Goal: Browse casually

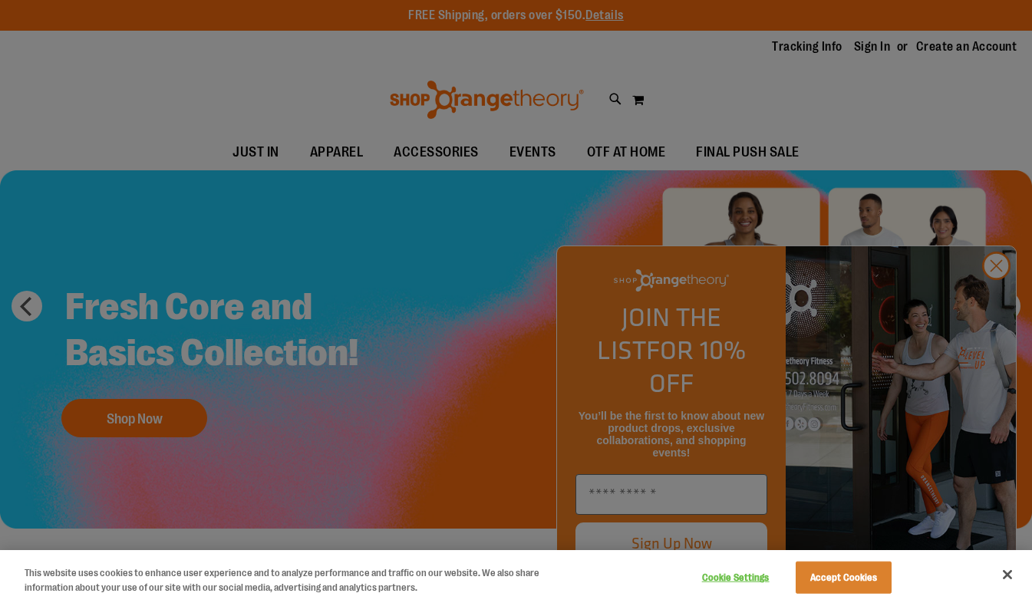
click at [996, 296] on div at bounding box center [516, 301] width 1032 height 603
click at [992, 292] on div at bounding box center [516, 301] width 1032 height 603
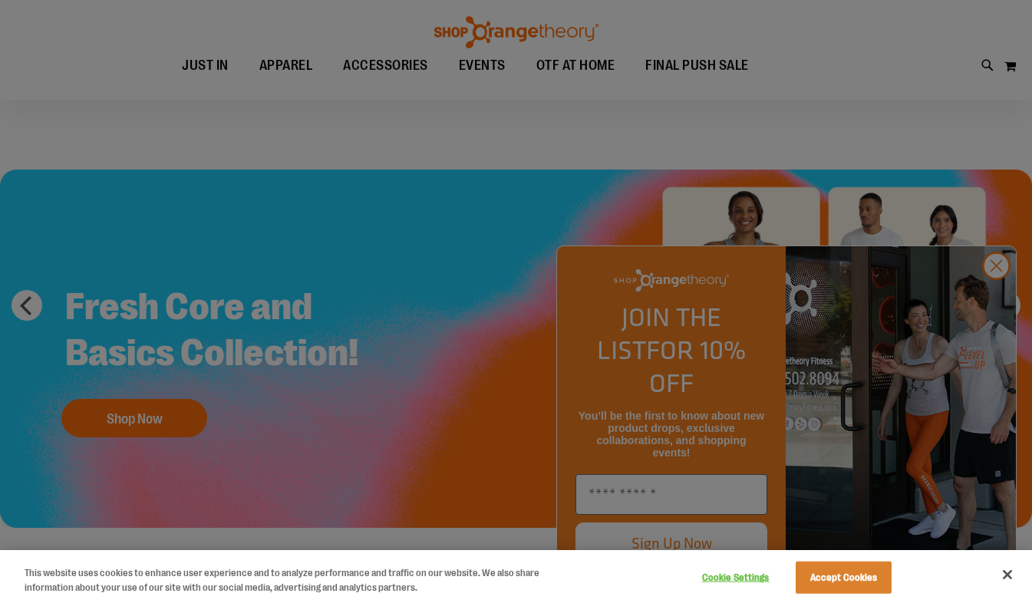
scroll to position [138, 0]
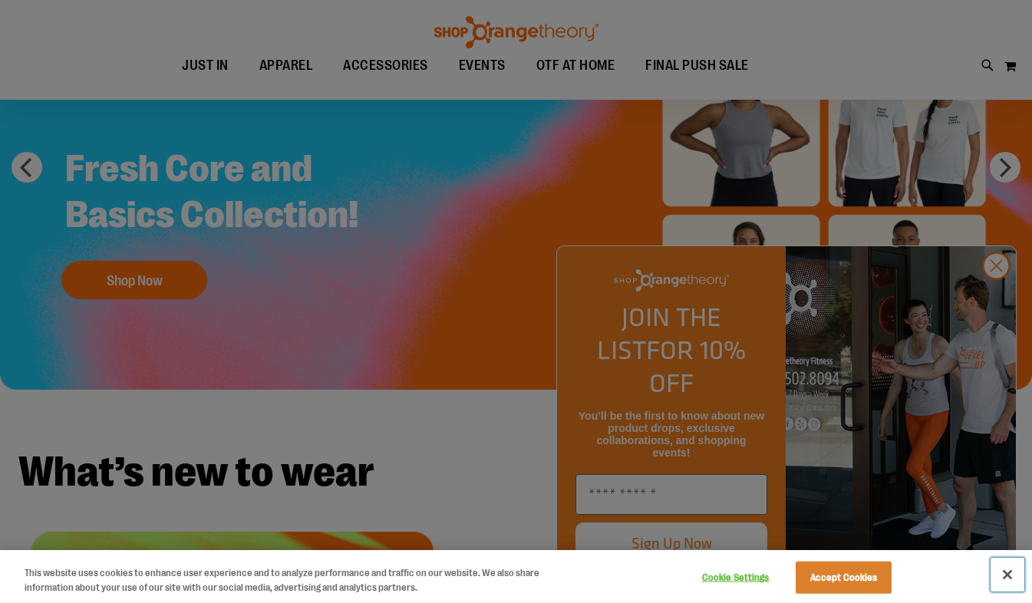
click at [1008, 566] on button "Close" at bounding box center [1008, 575] width 34 height 34
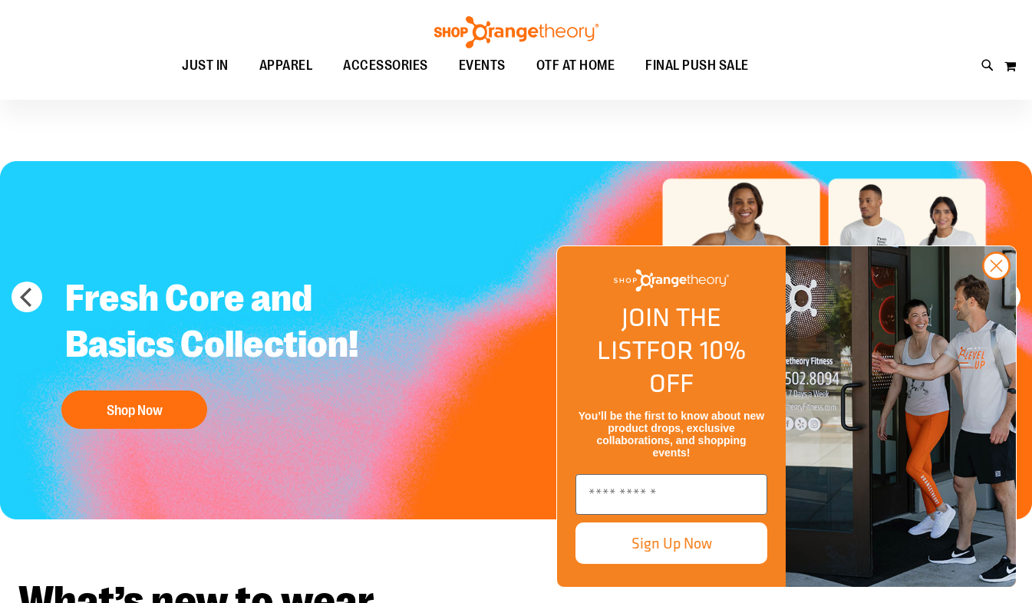
scroll to position [0, 0]
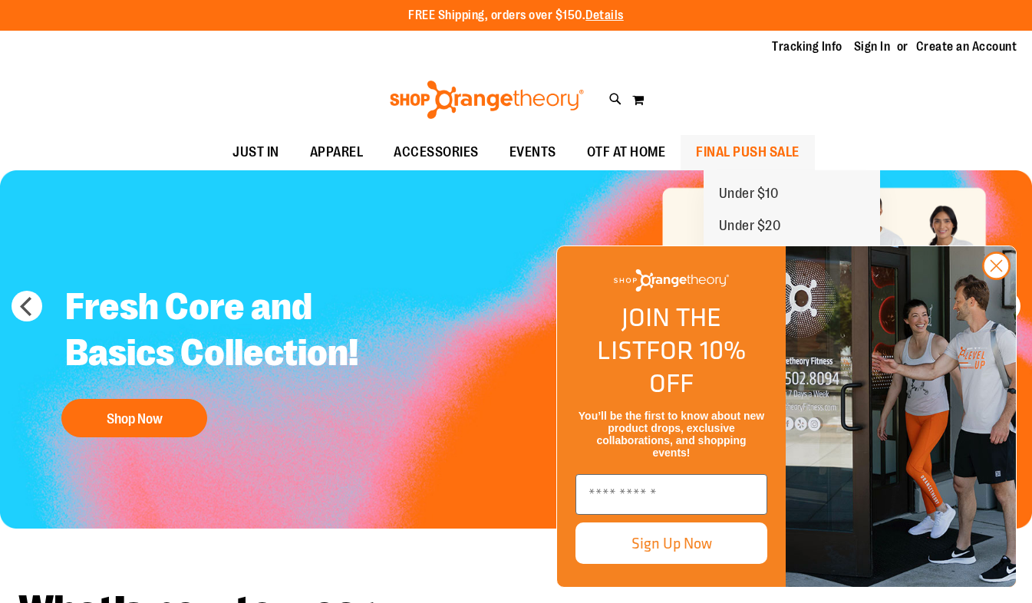
click at [783, 149] on span "FINAL PUSH SALE" at bounding box center [748, 152] width 104 height 35
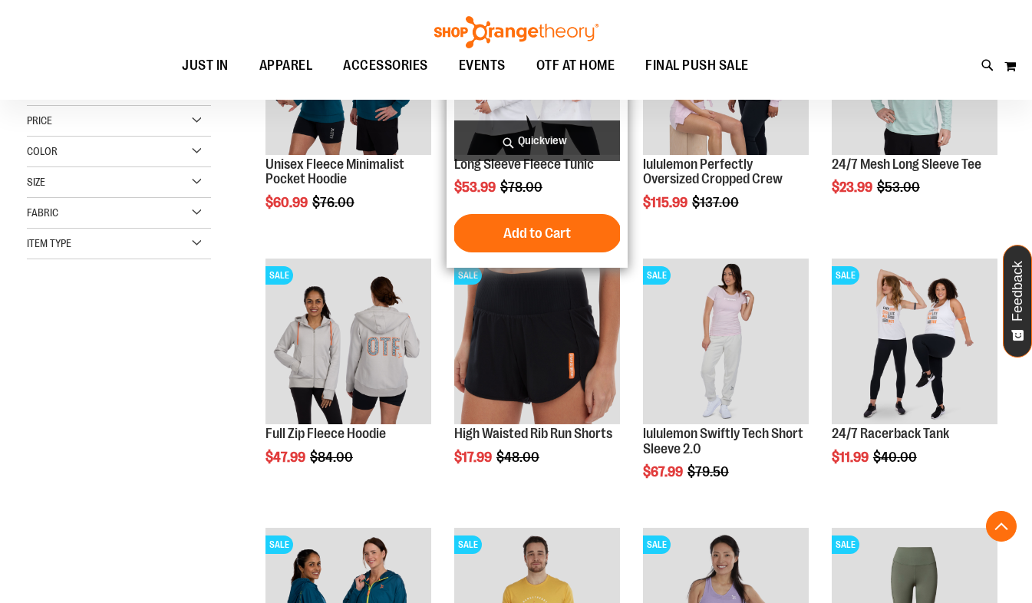
scroll to position [329, 0]
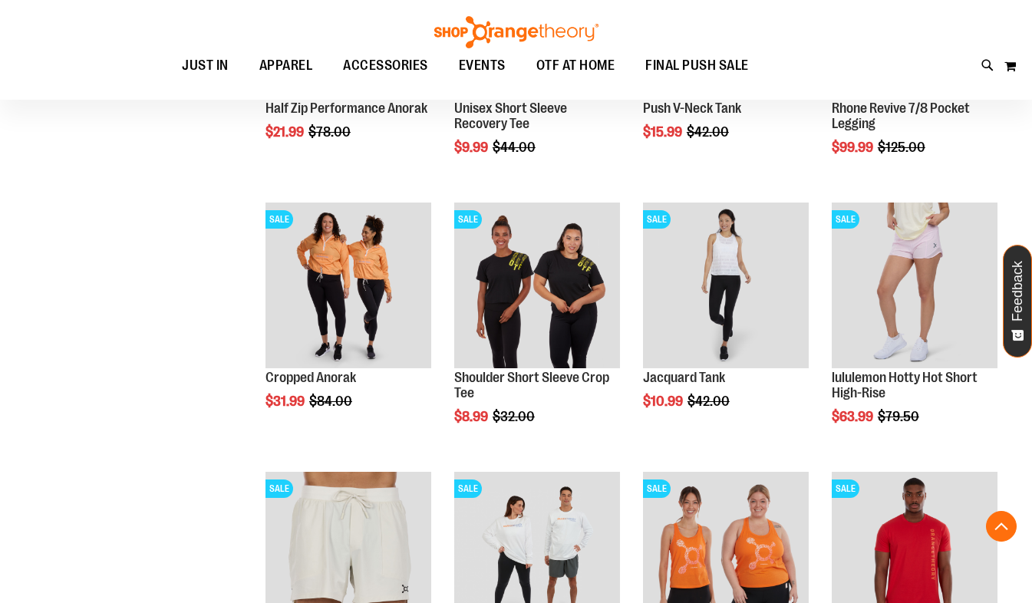
scroll to position [1073, 0]
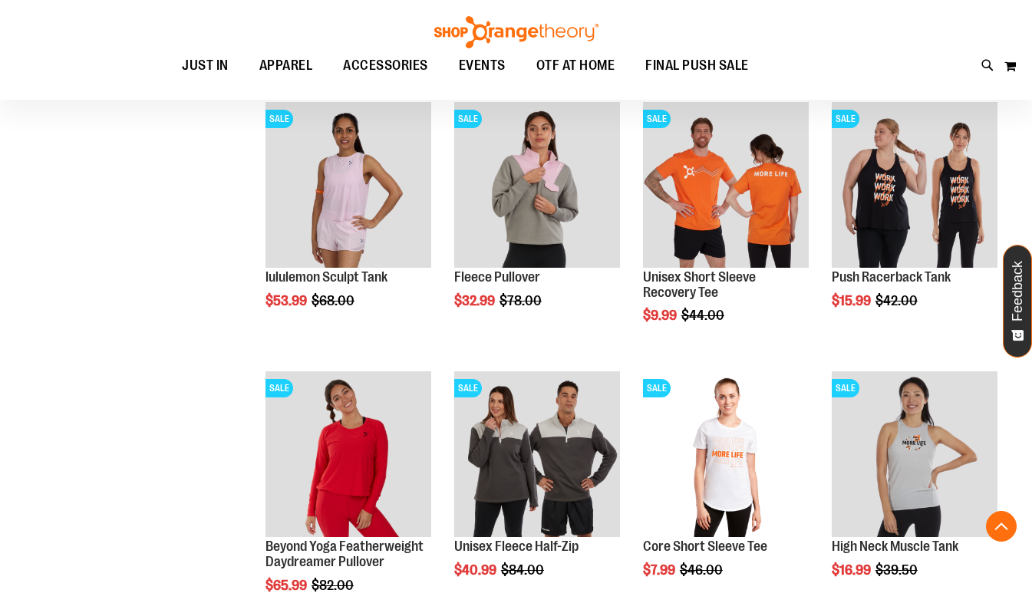
scroll to position [1825, 0]
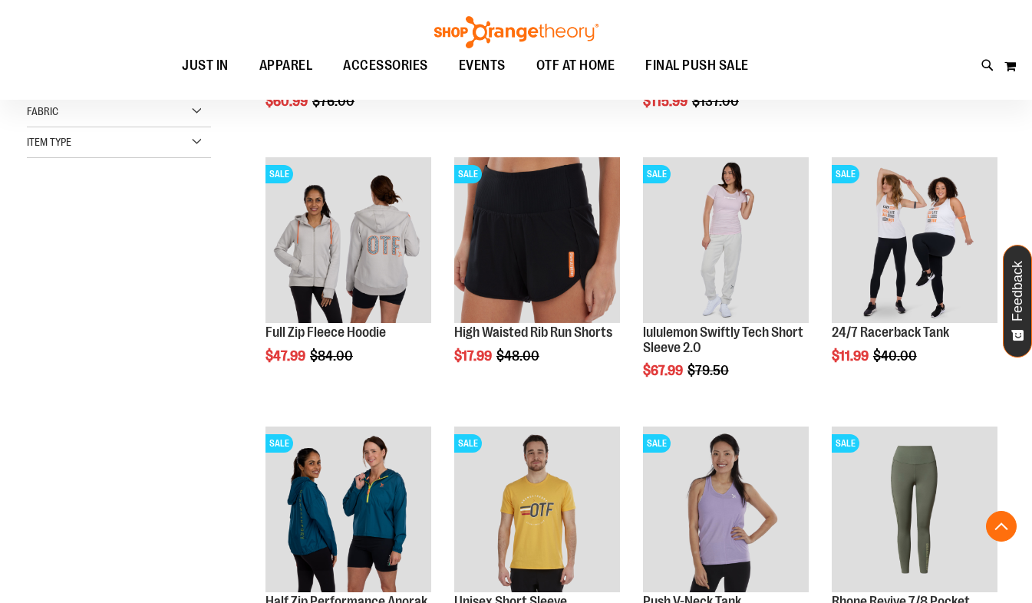
scroll to position [596, 0]
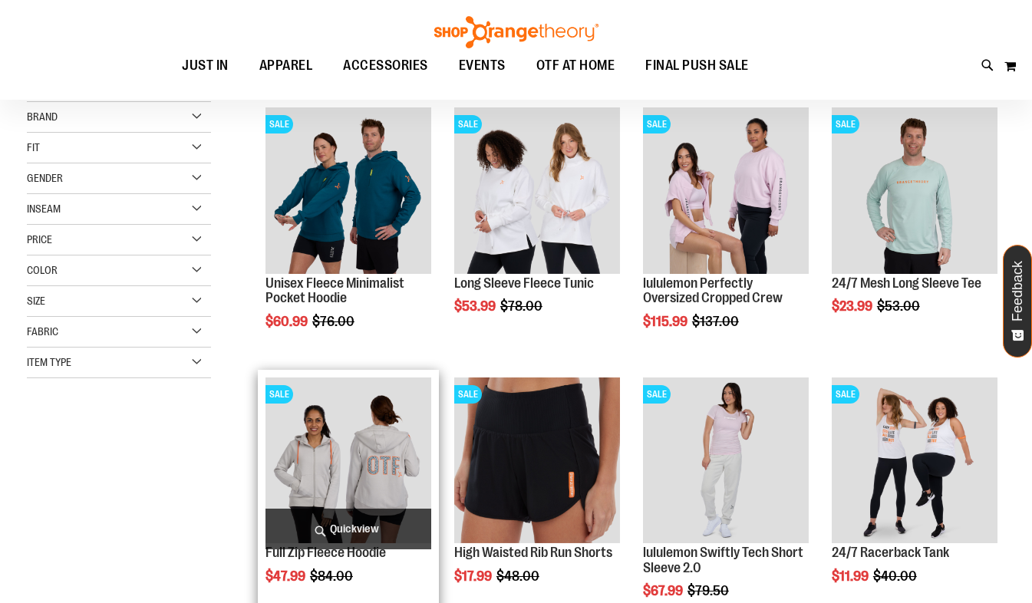
scroll to position [200, 0]
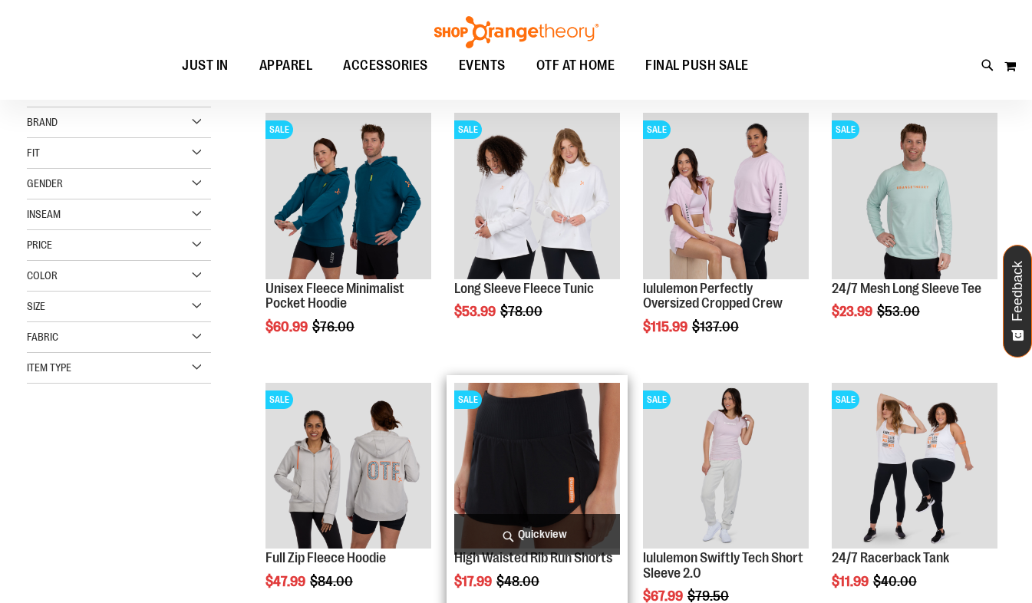
click at [509, 503] on img "product" at bounding box center [537, 466] width 166 height 166
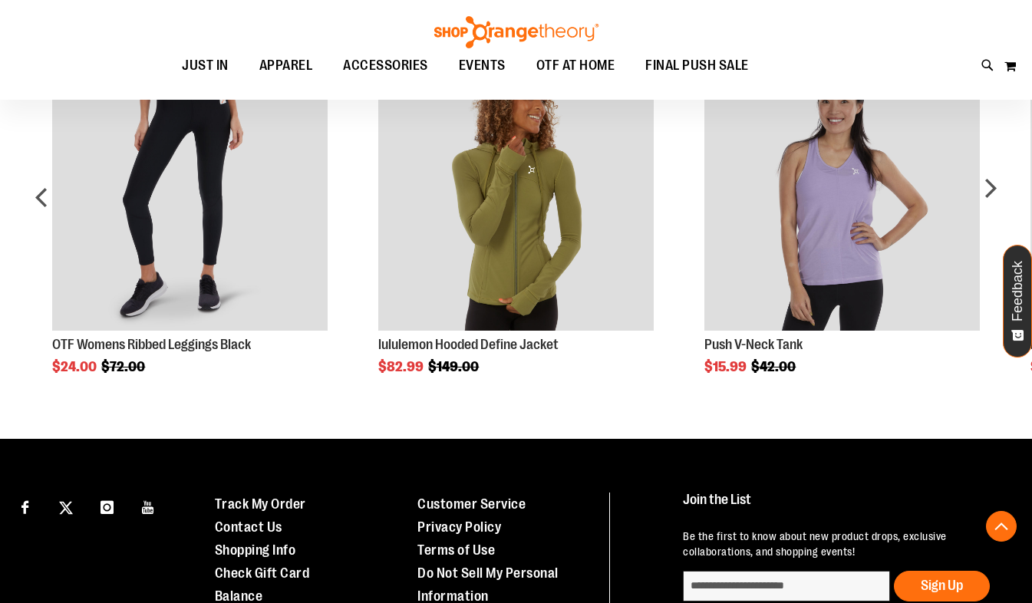
scroll to position [928, 0]
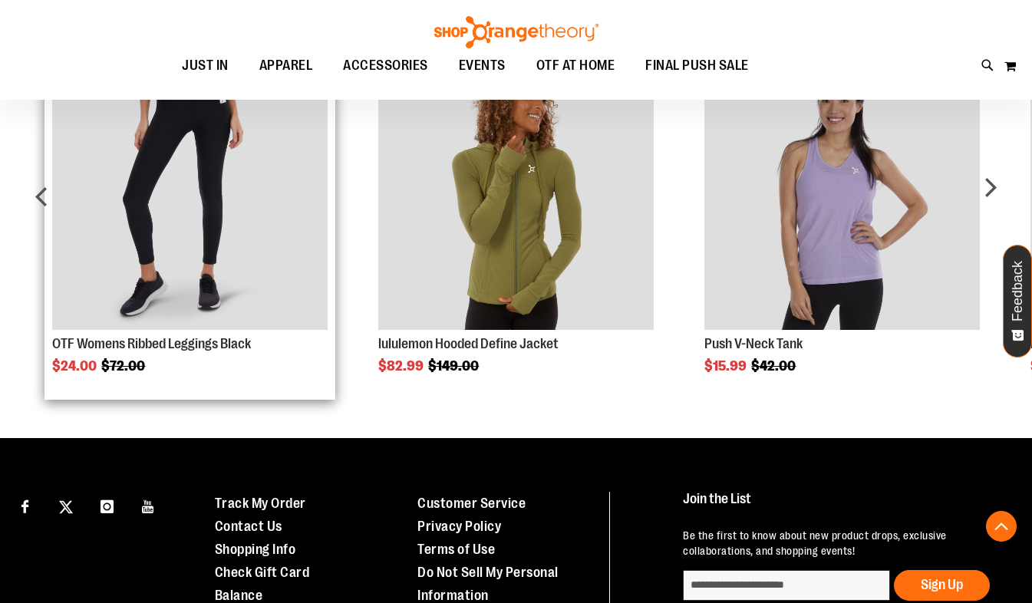
click at [238, 200] on img "Product Page Link" at bounding box center [189, 192] width 275 height 275
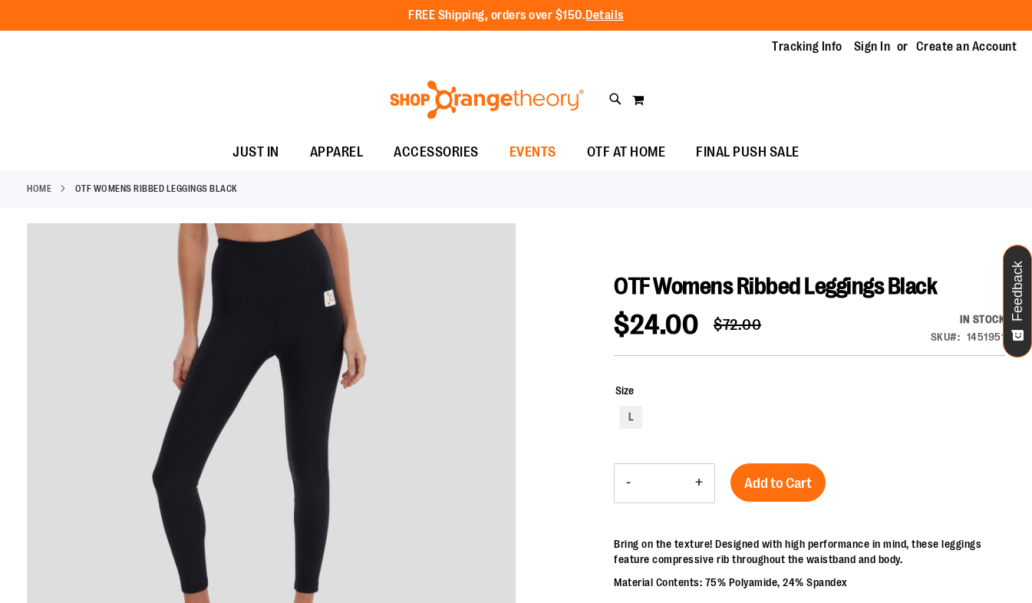
click at [530, 154] on span "EVENTS" at bounding box center [533, 152] width 47 height 35
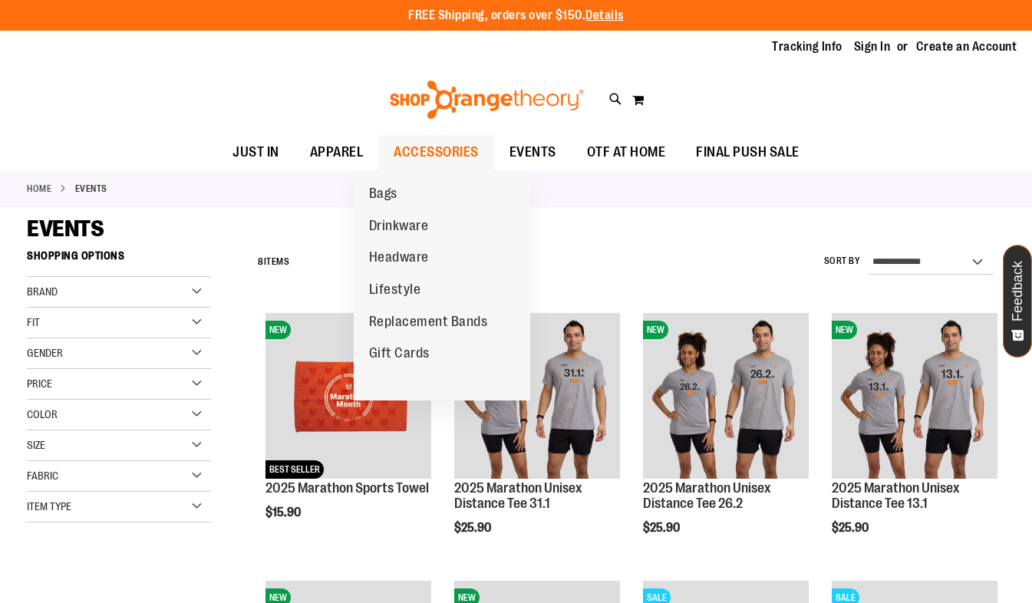
click at [402, 150] on span "ACCESSORIES" at bounding box center [436, 152] width 85 height 35
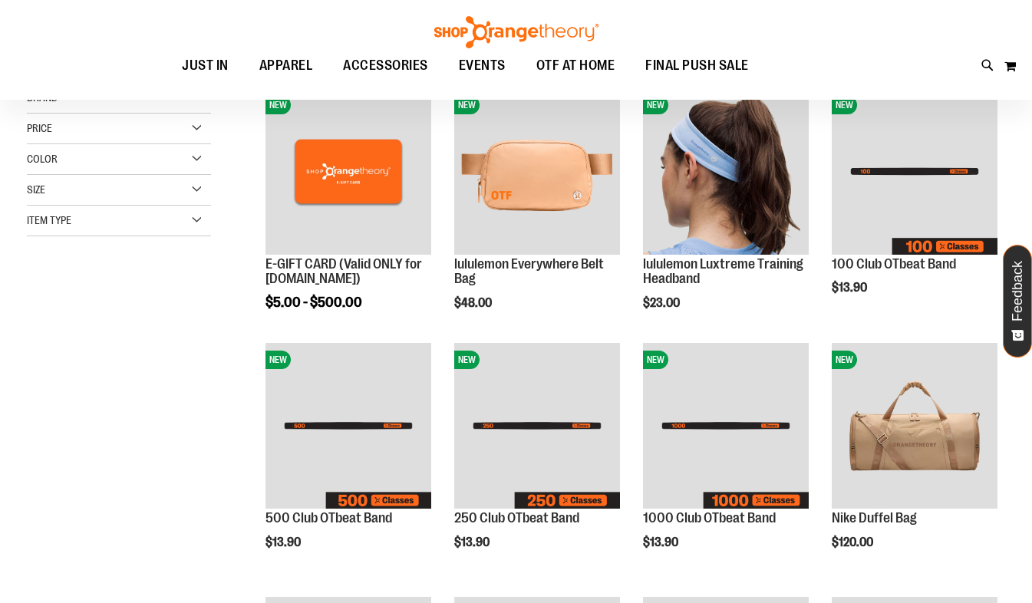
scroll to position [225, 0]
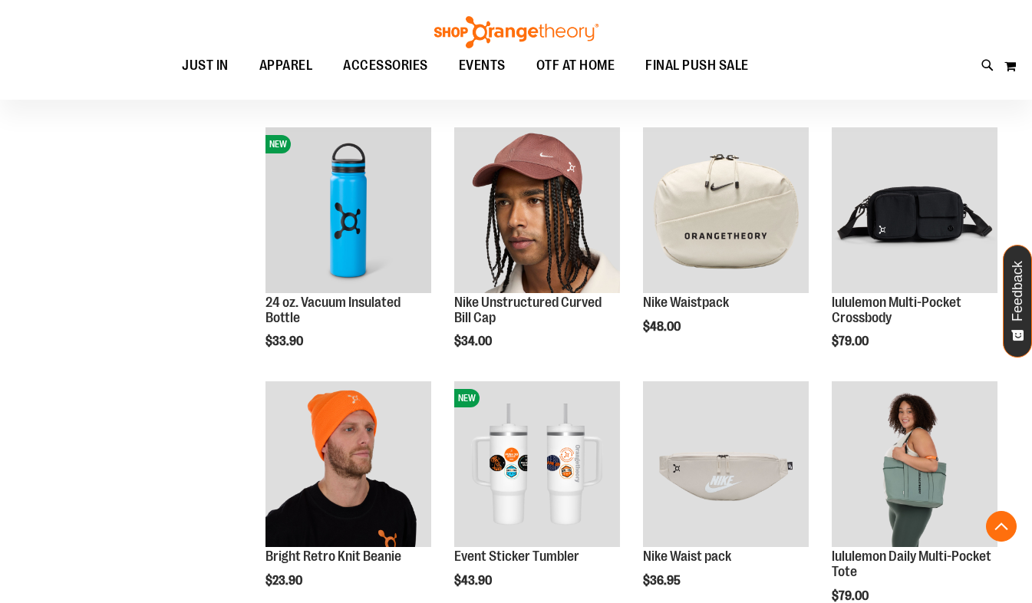
scroll to position [959, 0]
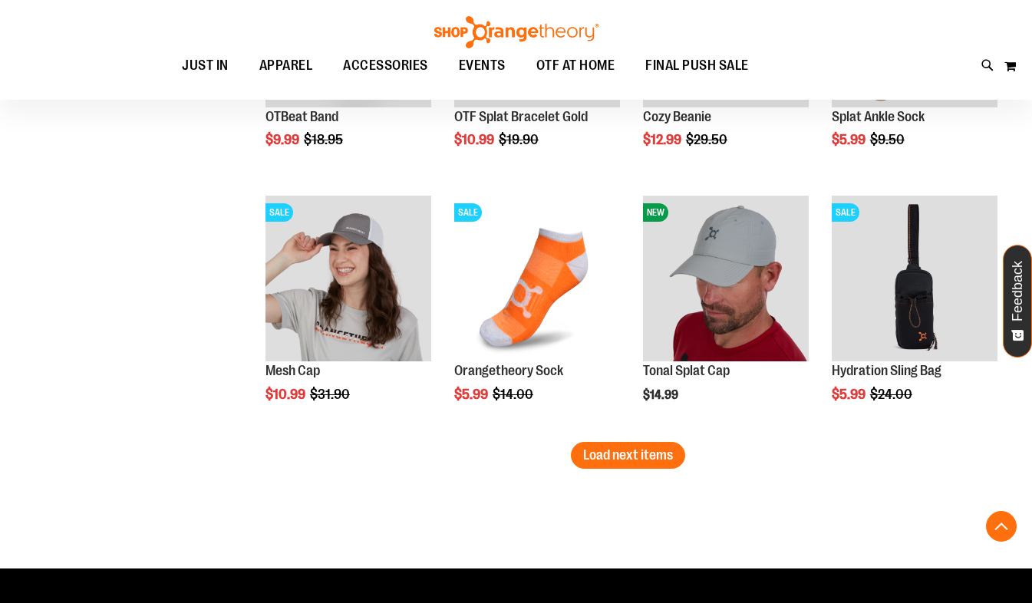
scroll to position [2154, 0]
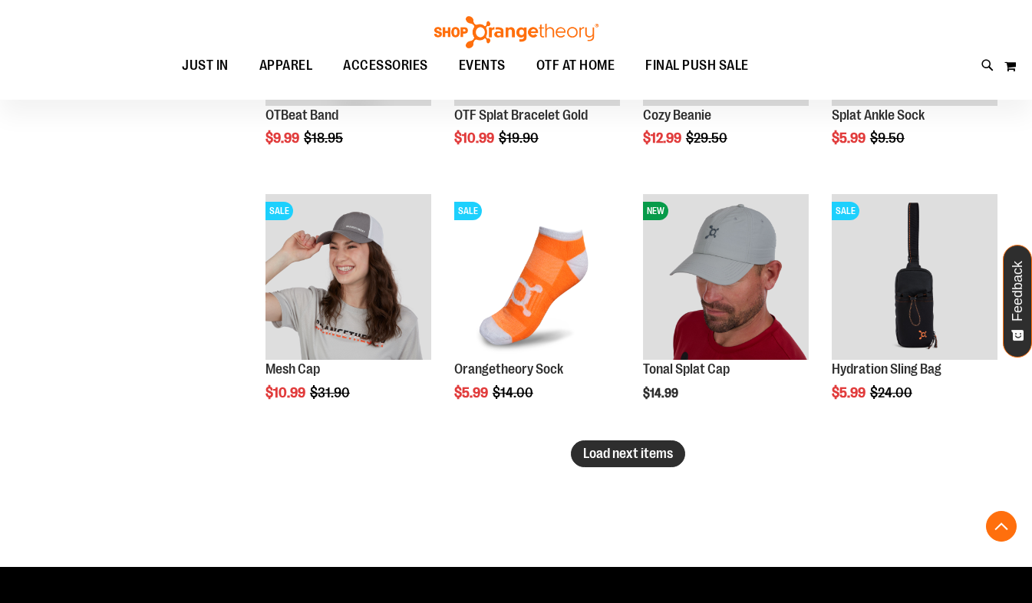
click at [610, 459] on span "Load next items" at bounding box center [628, 453] width 90 height 15
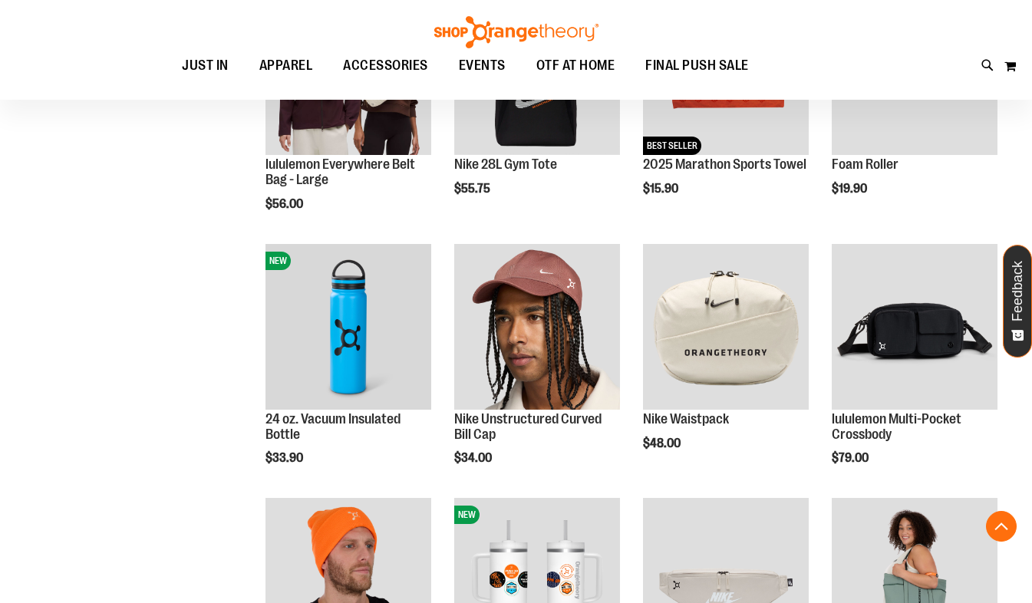
scroll to position [249, 0]
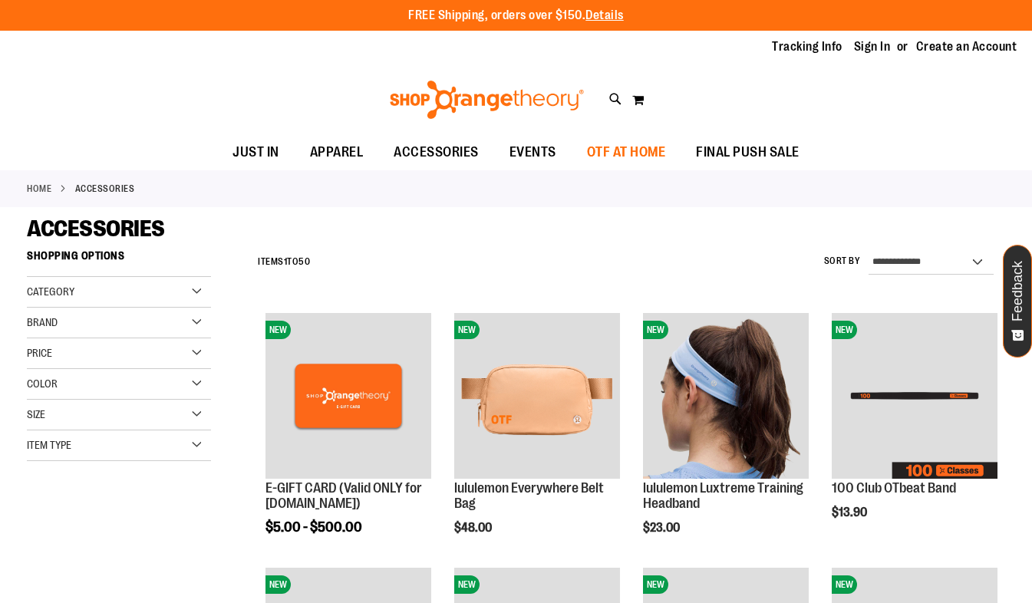
click at [641, 151] on span "OTF AT HOME" at bounding box center [626, 152] width 79 height 35
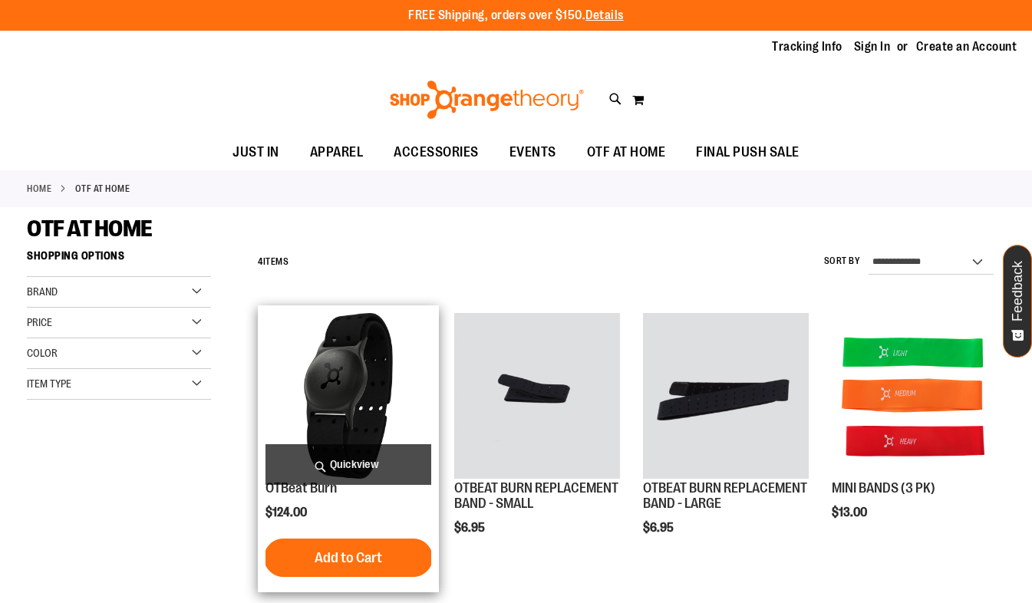
click at [332, 419] on img "product" at bounding box center [349, 396] width 166 height 166
